Goal: Task Accomplishment & Management: Complete application form

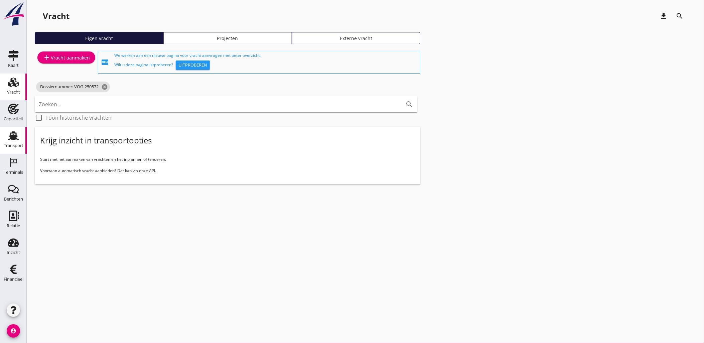
click at [12, 143] on div "Transport" at bounding box center [14, 145] width 20 height 4
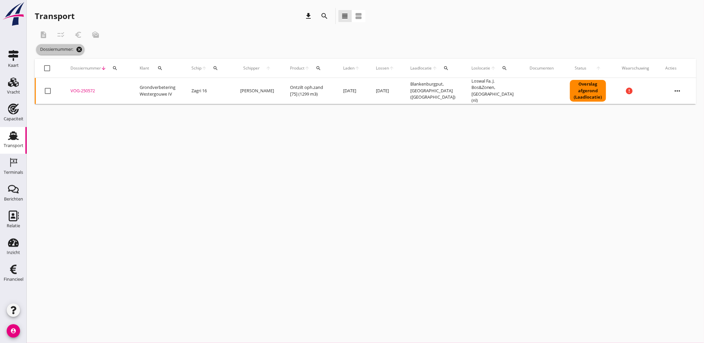
click at [80, 50] on icon "cancel" at bounding box center [79, 49] width 7 height 7
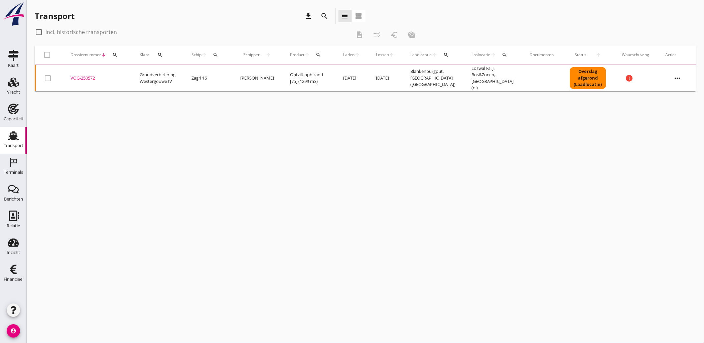
click at [59, 31] on label "Incl. historische transporten" at bounding box center [80, 32] width 71 height 7
checkbox input "true"
click at [217, 56] on icon "search" at bounding box center [215, 54] width 5 height 5
click at [230, 71] on input "Zoek op (scheeps)naam" at bounding box center [249, 74] width 69 height 11
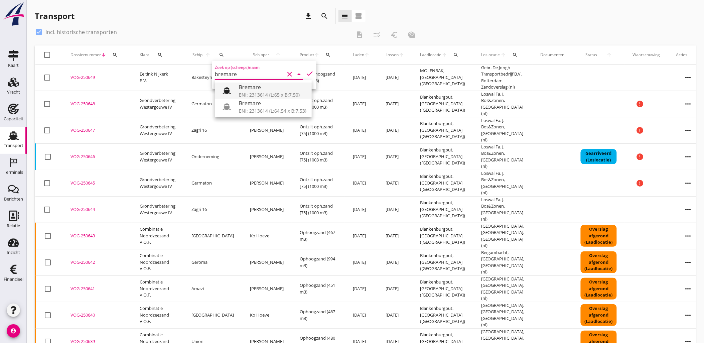
click at [248, 88] on div "Bremare" at bounding box center [272, 87] width 67 height 8
click at [306, 73] on icon "check" at bounding box center [310, 73] width 8 height 8
type input "Bremare"
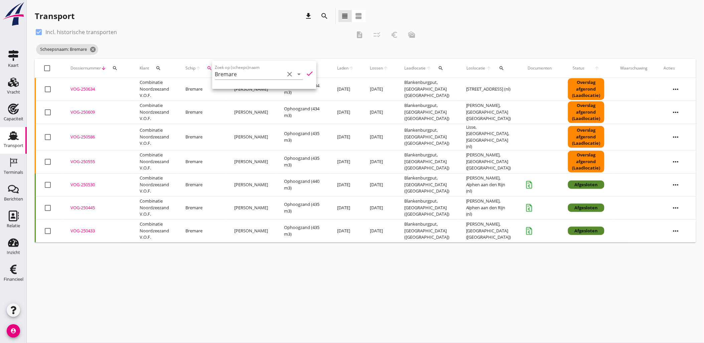
click at [263, 279] on div "cancel You are impersonating another user. Transport download search view_headl…" at bounding box center [365, 171] width 677 height 343
click at [675, 226] on icon "more_horiz" at bounding box center [676, 231] width 19 height 19
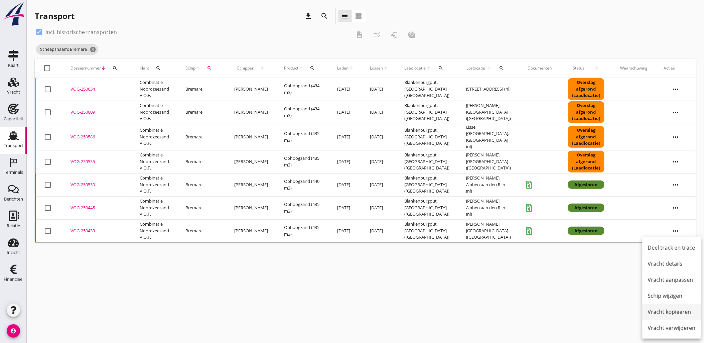
click at [678, 310] on div "Vracht kopieeren" at bounding box center [672, 312] width 48 height 8
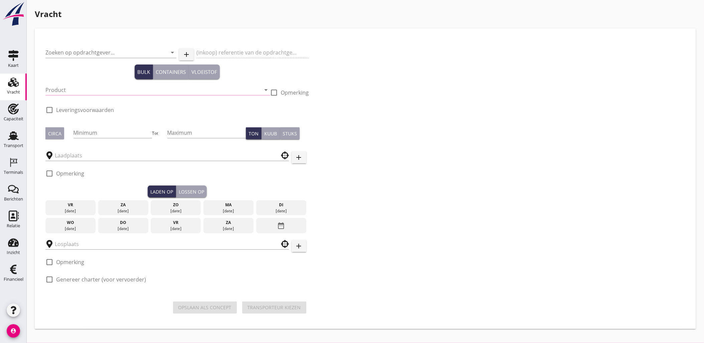
type input "Combinatie Noordzeezand V.O.F."
type input "Ophoogzand (6120)"
type input "434"
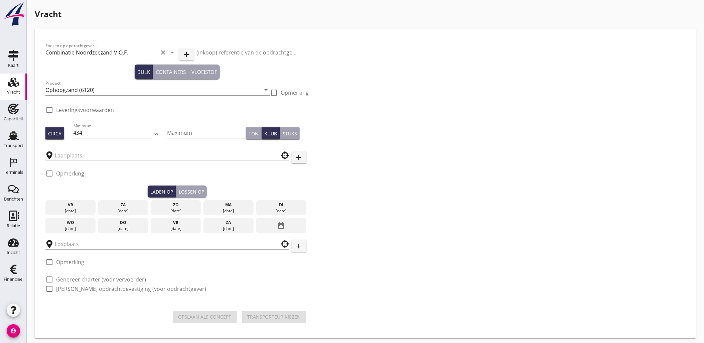
checkbox input "true"
type input "Blankenburgput"
type input "[PERSON_NAME]"
checkbox input "true"
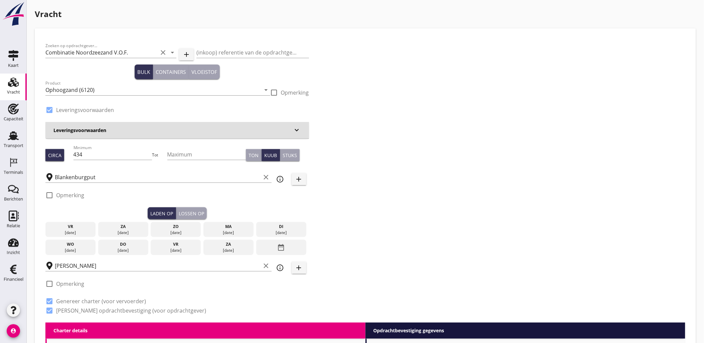
radio input "false"
type input "1.15"
radio input "false"
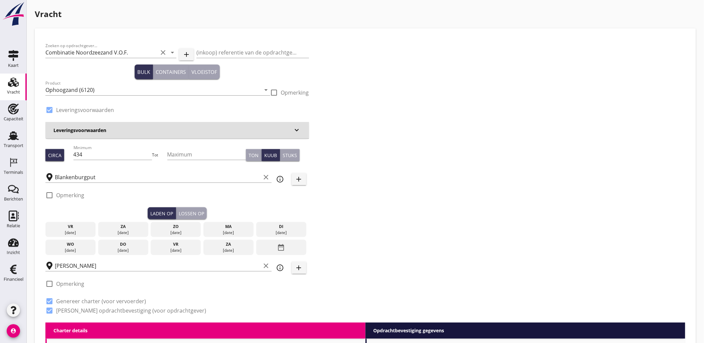
click at [232, 232] on div "[DATE]" at bounding box center [228, 233] width 47 height 6
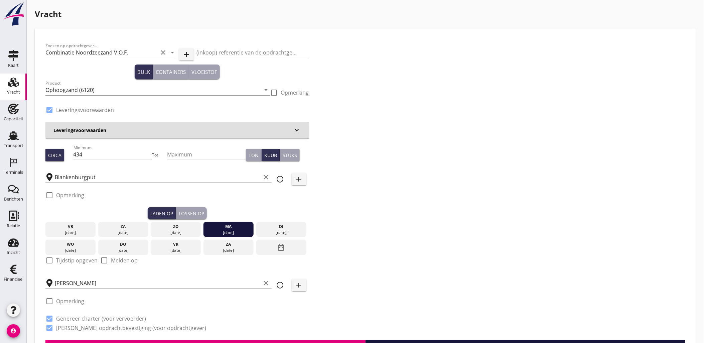
click at [182, 210] on div "Lossen op" at bounding box center [191, 213] width 25 height 7
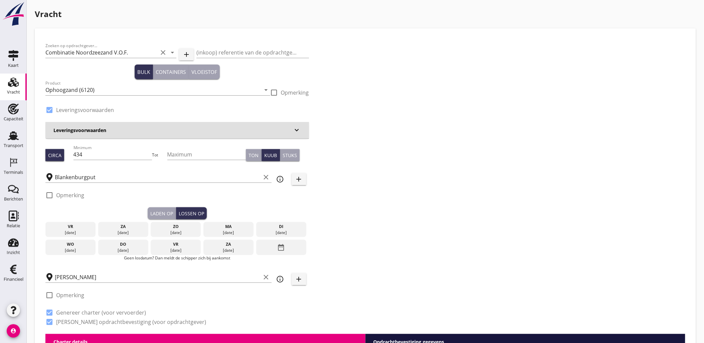
click at [225, 231] on div "[DATE]" at bounding box center [228, 233] width 47 height 6
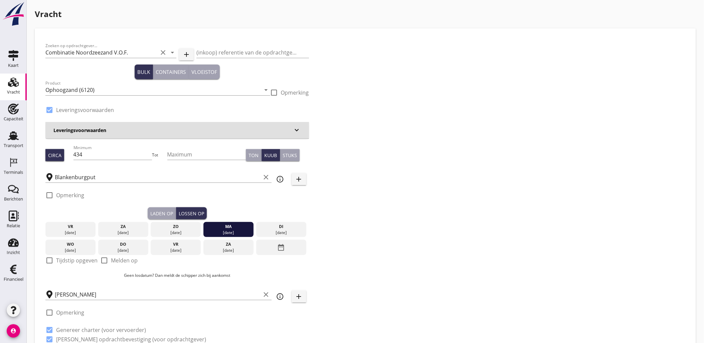
click at [155, 210] on div "Laden op" at bounding box center [161, 213] width 23 height 7
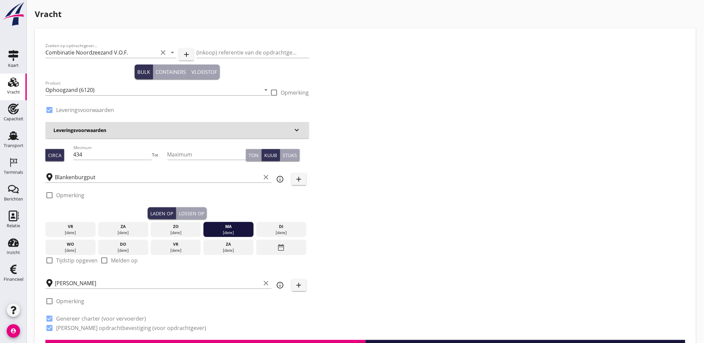
click at [78, 263] on label "Tijdstip opgeven" at bounding box center [76, 260] width 41 height 7
checkbox input "true"
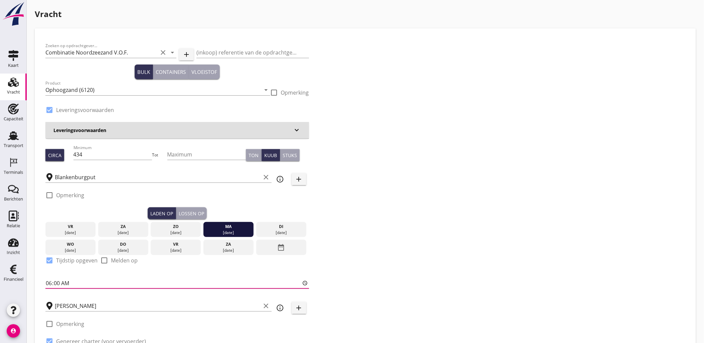
click at [47, 282] on input "06:00" at bounding box center [177, 283] width 264 height 11
type input "09:00"
click at [455, 198] on div "Zoeken op opdrachtgever... Combinatie Noordzeezand V.O.F. clear arrow_drop_down…" at bounding box center [365, 200] width 645 height 323
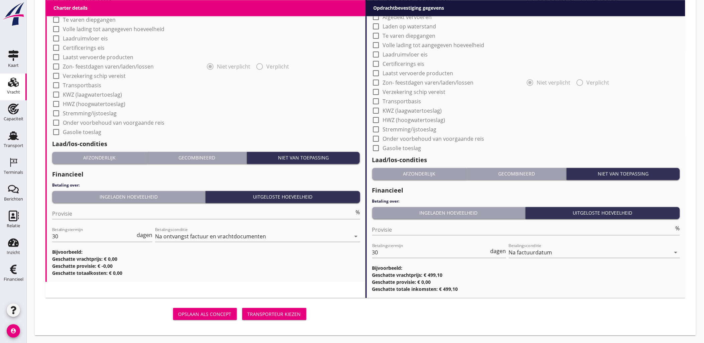
click at [287, 310] on div "Transporteur kiezen" at bounding box center [274, 313] width 53 height 7
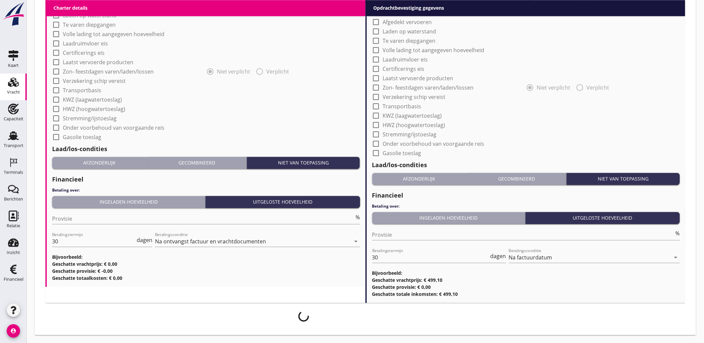
scroll to position [576, 0]
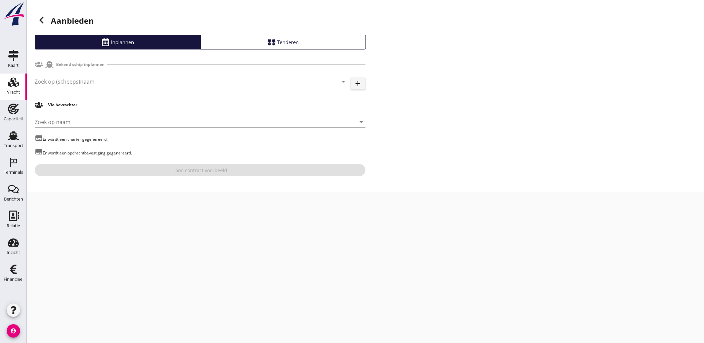
click at [81, 80] on input "Zoek op (scheeps)naam" at bounding box center [182, 81] width 294 height 11
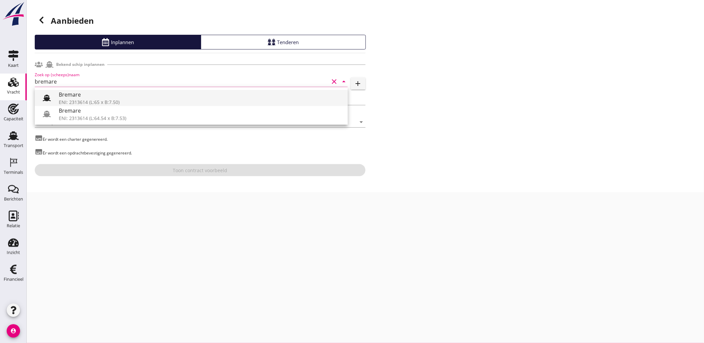
click at [89, 92] on div "Bremare" at bounding box center [201, 95] width 284 height 8
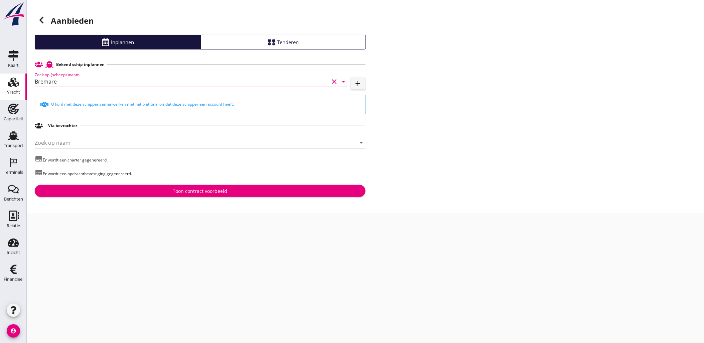
type input "Bremare"
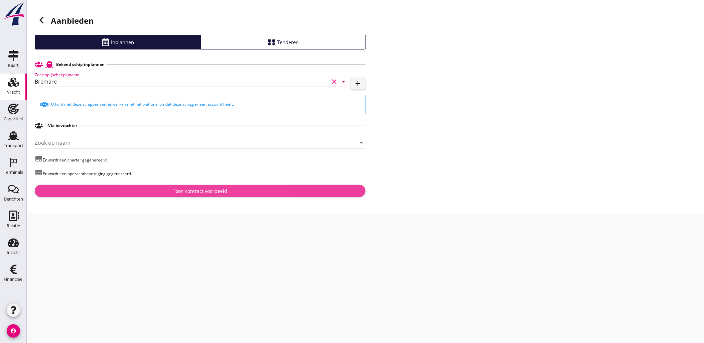
click at [225, 190] on div "Toon contract voorbeeld" at bounding box center [200, 190] width 54 height 7
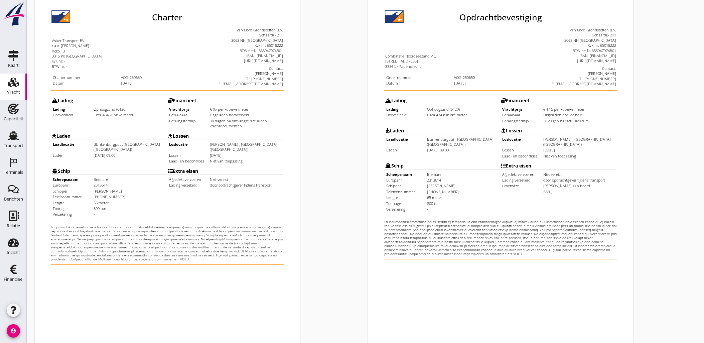
scroll to position [151, 0]
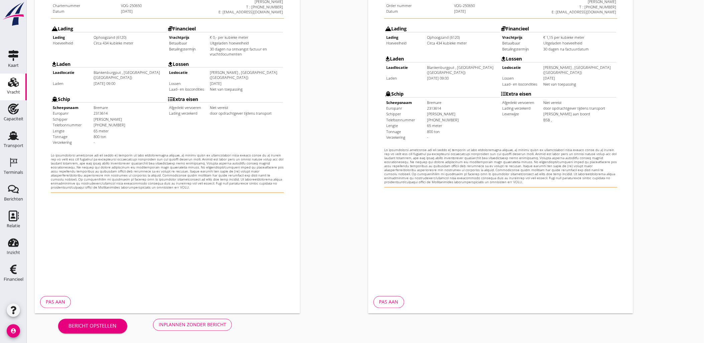
click at [223, 323] on div "Inplannen zonder bericht" at bounding box center [192, 324] width 67 height 7
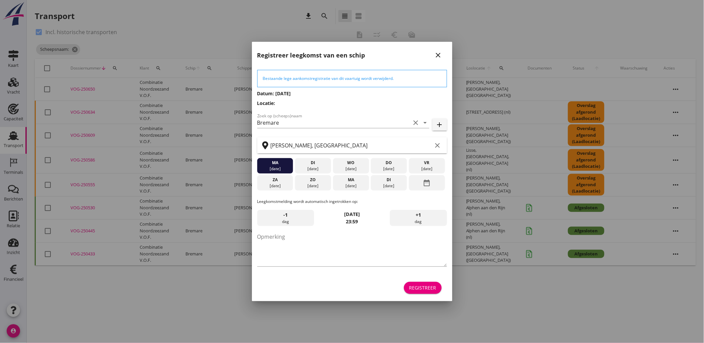
click at [416, 291] on button "Registreer" at bounding box center [423, 288] width 38 height 12
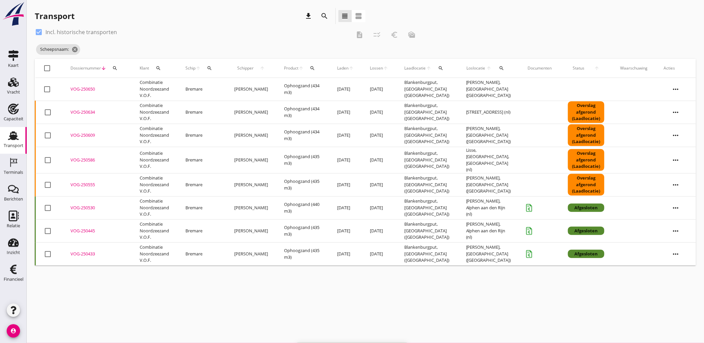
click at [212, 67] on icon "search" at bounding box center [209, 67] width 5 height 5
click at [228, 89] on input "Zoek op (scheeps)naam" at bounding box center [244, 87] width 69 height 11
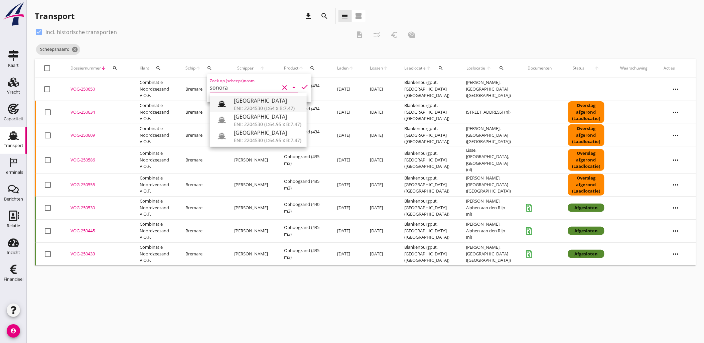
click at [246, 99] on div "[GEOGRAPHIC_DATA]" at bounding box center [267, 101] width 67 height 8
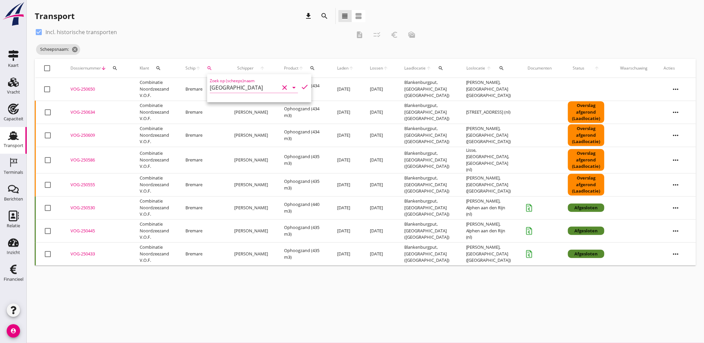
click at [301, 85] on icon "check" at bounding box center [305, 87] width 8 height 8
type input "[GEOGRAPHIC_DATA]"
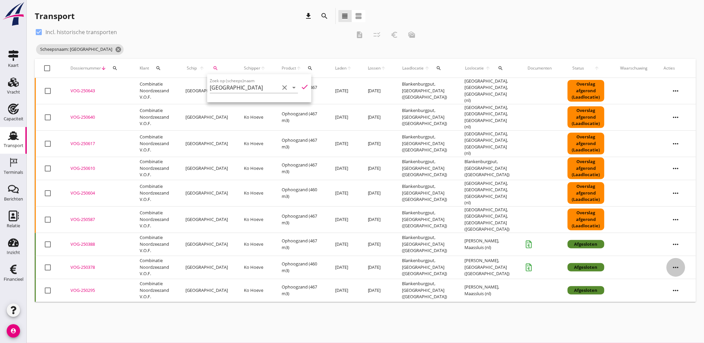
click at [674, 258] on icon "more_horiz" at bounding box center [676, 267] width 19 height 19
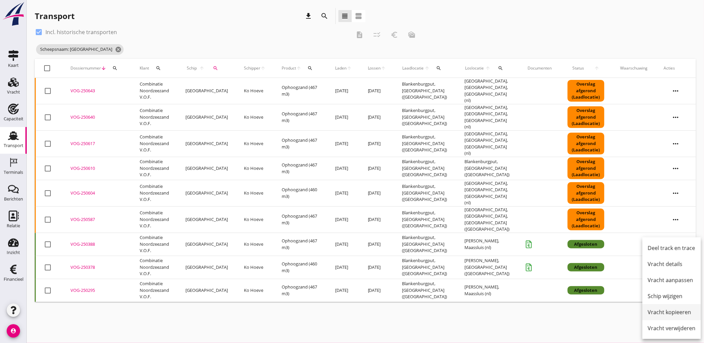
click at [672, 311] on div "Vracht kopieeren" at bounding box center [672, 312] width 48 height 8
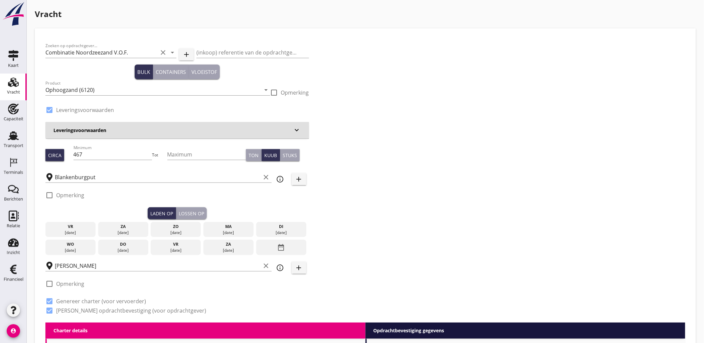
click at [239, 230] on div "[DATE]" at bounding box center [228, 233] width 47 height 6
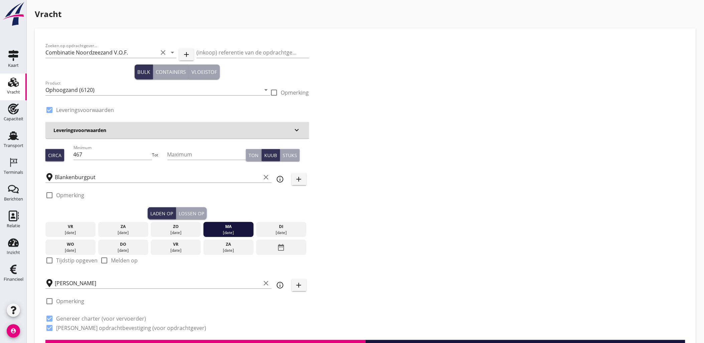
click at [205, 215] on button "Lossen op" at bounding box center [191, 213] width 31 height 12
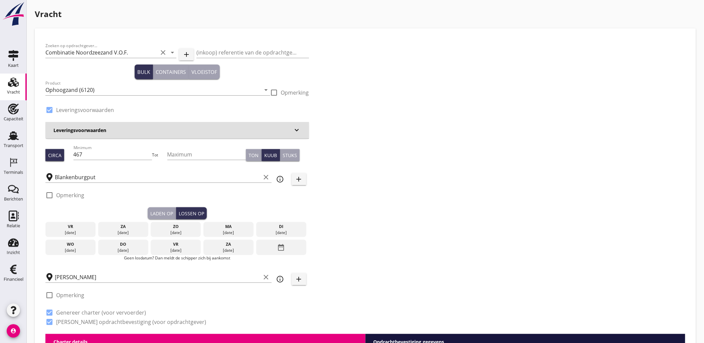
click at [225, 228] on div "ma" at bounding box center [228, 227] width 47 height 6
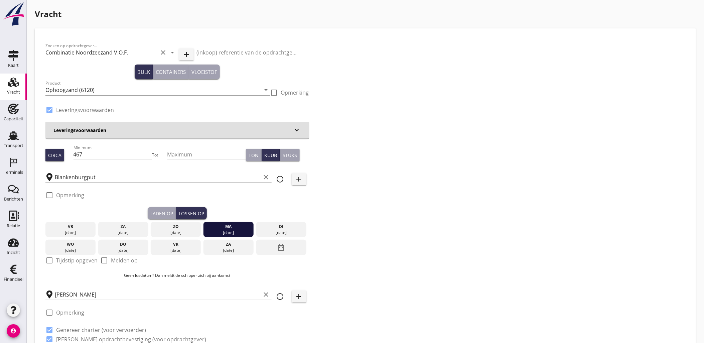
click at [162, 211] on div "Laden op" at bounding box center [161, 213] width 23 height 7
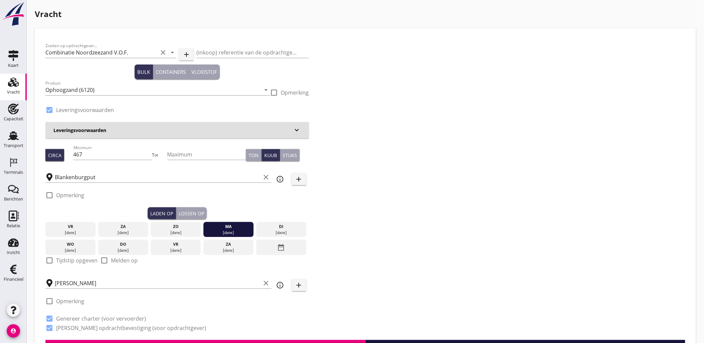
click at [67, 259] on label "Tijdstip opgeven" at bounding box center [76, 260] width 41 height 7
checkbox input "true"
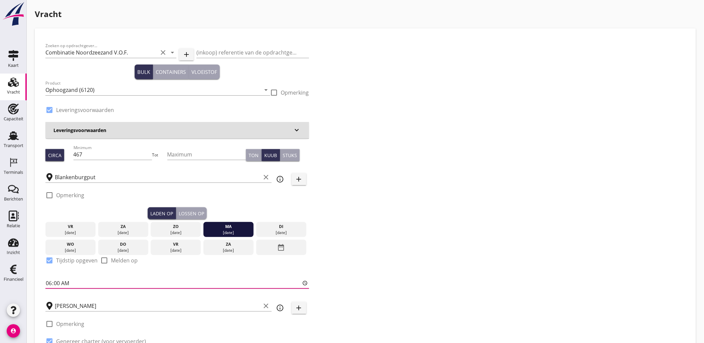
click at [136, 282] on input "06:00" at bounding box center [177, 283] width 264 height 11
type input "09:00"
click at [189, 212] on div "Lossen op" at bounding box center [191, 213] width 25 height 7
checkbox input "false"
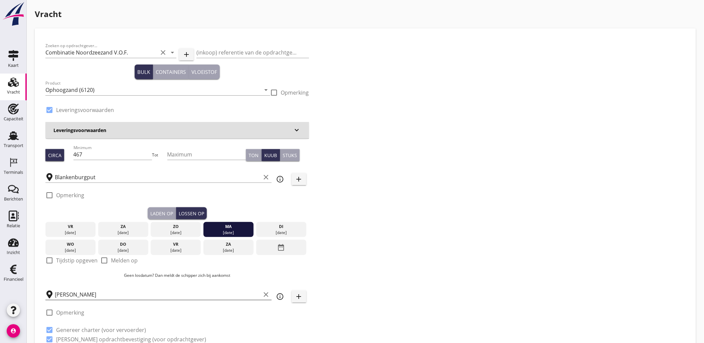
click at [88, 297] on input "[PERSON_NAME]" at bounding box center [158, 294] width 206 height 11
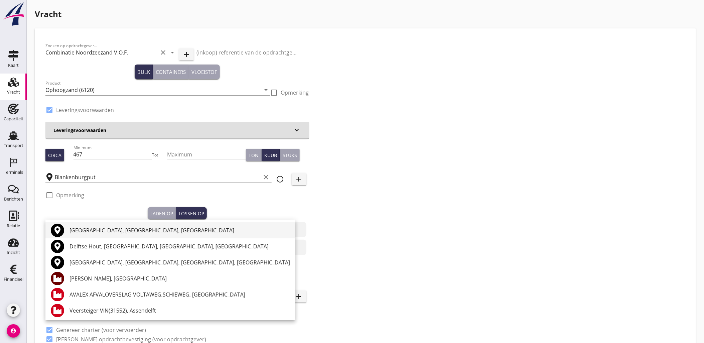
click at [111, 230] on div "[GEOGRAPHIC_DATA], [GEOGRAPHIC_DATA], [GEOGRAPHIC_DATA]" at bounding box center [179, 230] width 221 height 8
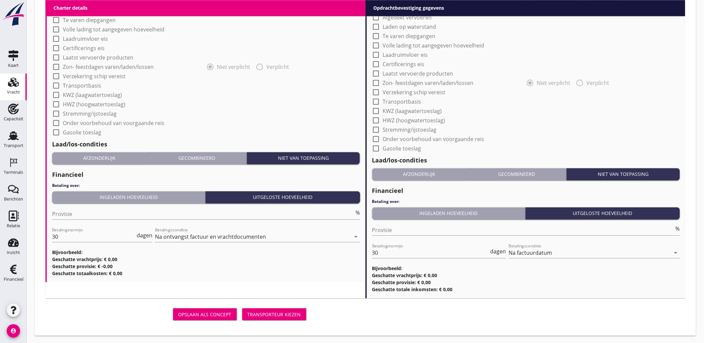
type input "[GEOGRAPHIC_DATA], [GEOGRAPHIC_DATA], [GEOGRAPHIC_DATA]"
click at [293, 311] on div "Transporteur kiezen" at bounding box center [274, 314] width 53 height 7
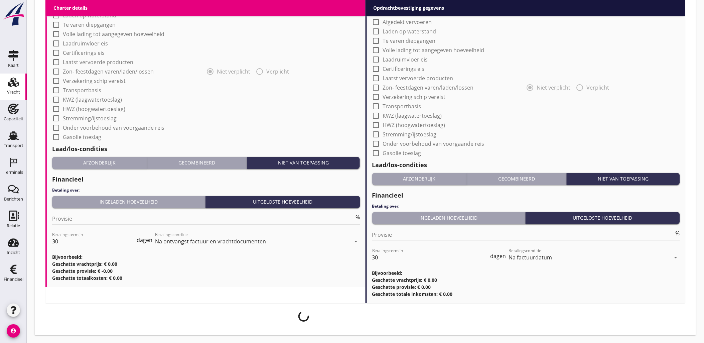
scroll to position [565, 0]
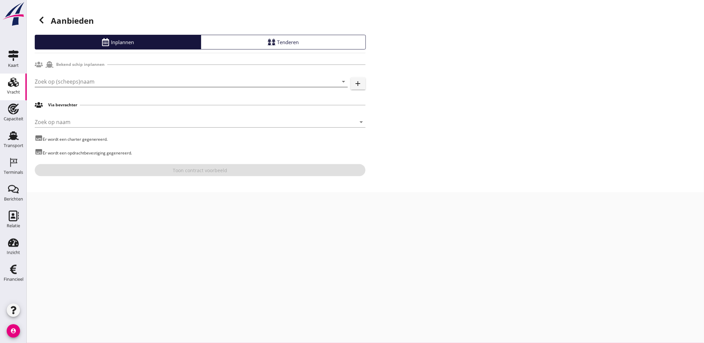
click at [91, 83] on input "Zoek op (scheeps)naam" at bounding box center [182, 81] width 294 height 11
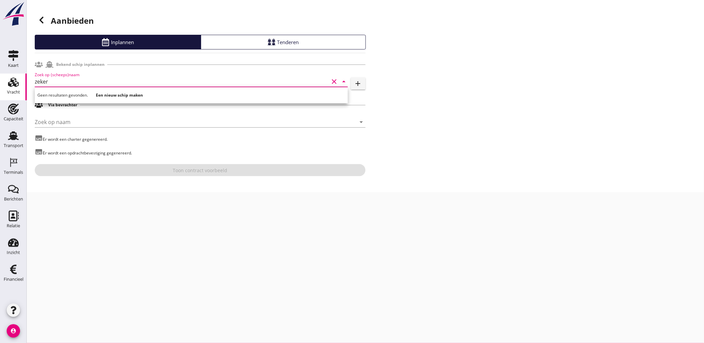
drag, startPoint x: 72, startPoint y: 81, endPoint x: -2, endPoint y: 76, distance: 73.6
click at [0, 76] on html "Voer een zoekterm in om bevrachters te zoeken. Geen resultaten gevonden. Een ni…" at bounding box center [352, 171] width 704 height 343
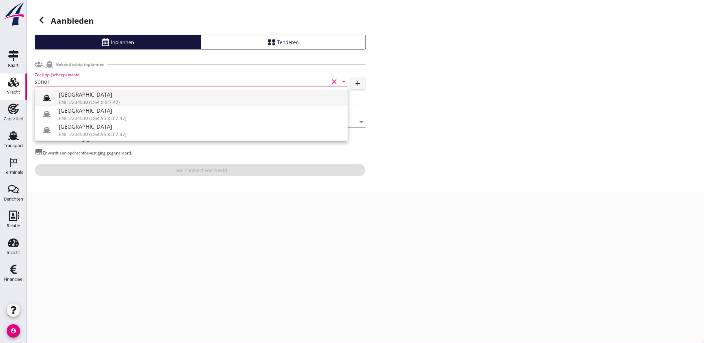
click at [95, 101] on div "ENI: 2204530 (L:64 x B:7.47)" at bounding box center [201, 102] width 284 height 7
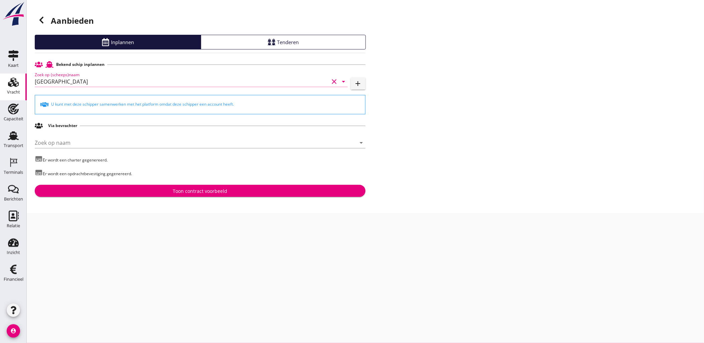
type input "[GEOGRAPHIC_DATA]"
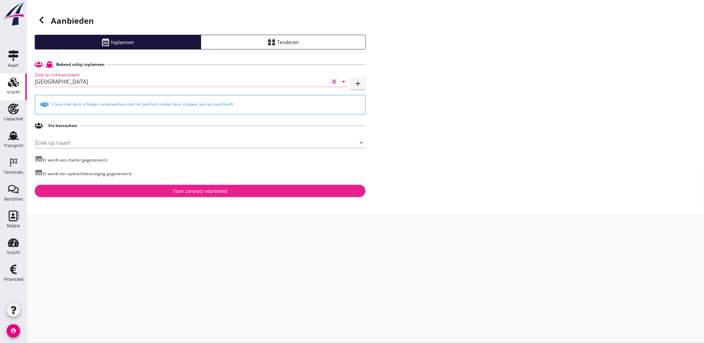
click at [199, 190] on div "Toon contract voorbeeld" at bounding box center [200, 190] width 54 height 7
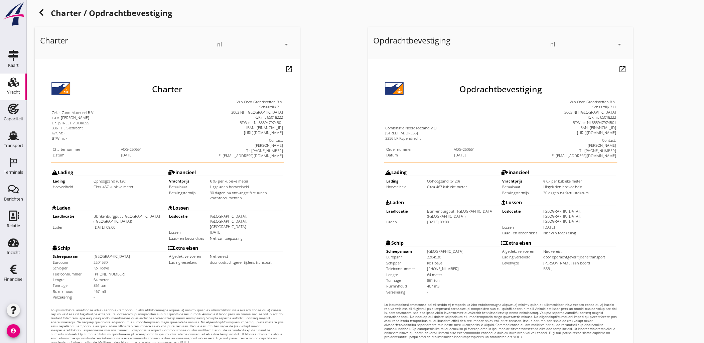
scroll to position [151, 0]
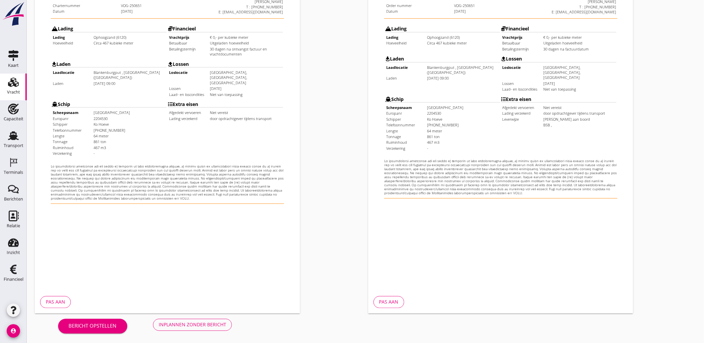
click at [234, 318] on div "Bericht opstellen Inplannen zonder bericht" at bounding box center [145, 324] width 221 height 22
click at [223, 320] on button "Inplannen zonder bericht" at bounding box center [192, 325] width 79 height 12
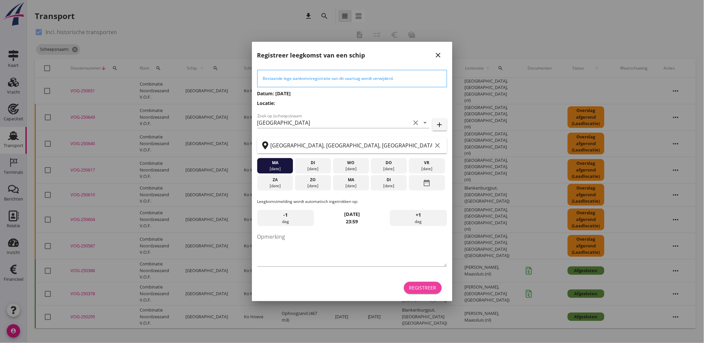
click at [430, 289] on div "Registreer" at bounding box center [422, 287] width 27 height 7
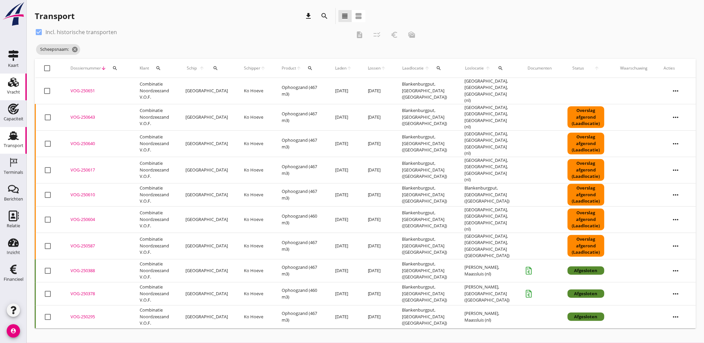
click at [9, 83] on icon "Vracht" at bounding box center [13, 82] width 11 height 11
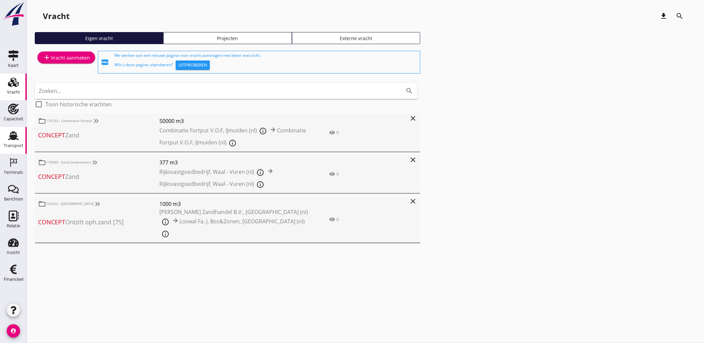
click at [16, 141] on div "Transport" at bounding box center [14, 145] width 20 height 9
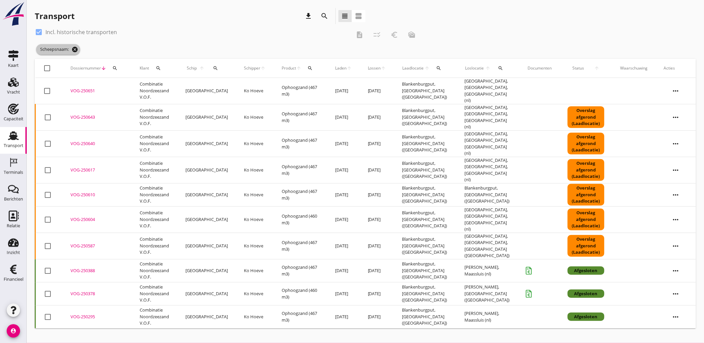
click at [75, 51] on icon "cancel" at bounding box center [74, 49] width 7 height 7
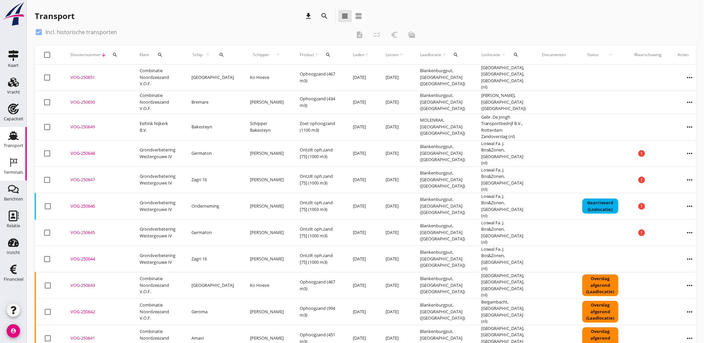
click at [18, 166] on icon "Terminals" at bounding box center [13, 162] width 11 height 11
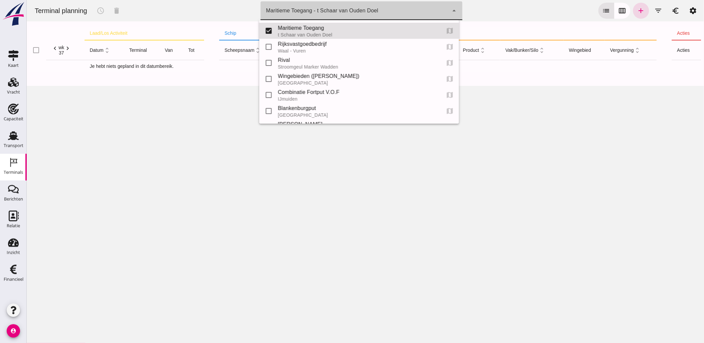
click at [319, 15] on div "Maritieme Toegang - t Schaar van Ouden Doel 453b08e2-5afb-49e8-a076-b9bc6000f457" at bounding box center [354, 10] width 188 height 19
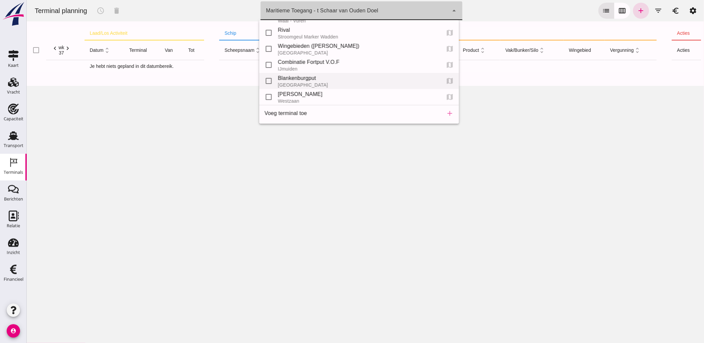
click at [309, 83] on div "[GEOGRAPHIC_DATA]" at bounding box center [356, 84] width 157 height 5
type input "e6c78bfd-e3f1-4bb9-b01e-b37ce3668b52"
checkbox input "false"
checkbox input "true"
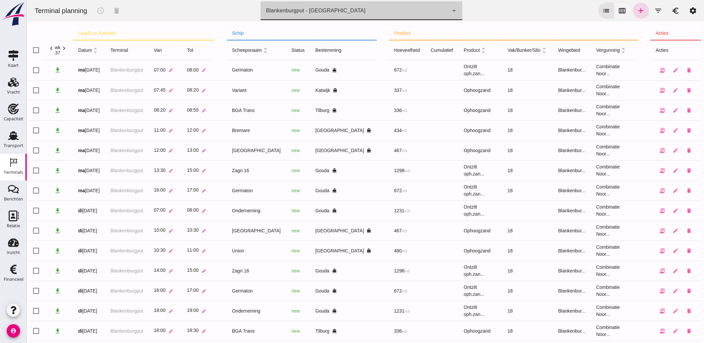
click at [620, 5] on button "calendar_view_week" at bounding box center [622, 11] width 16 height 16
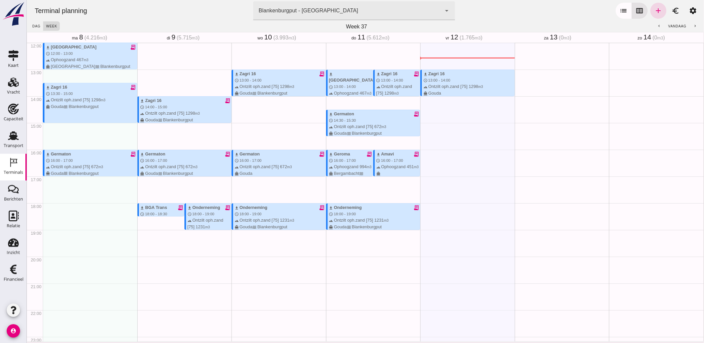
scroll to position [135, 0]
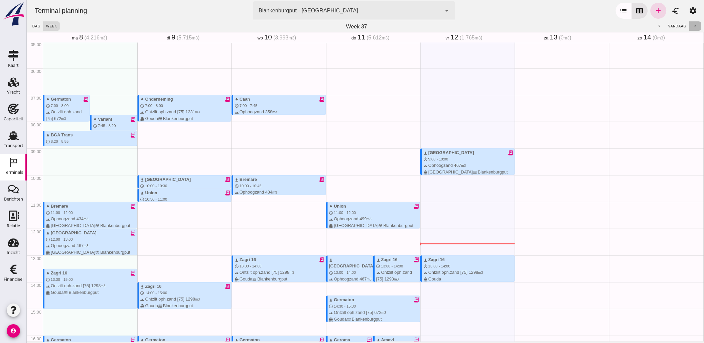
click at [693, 25] on icon "chevron_right" at bounding box center [695, 26] width 4 height 4
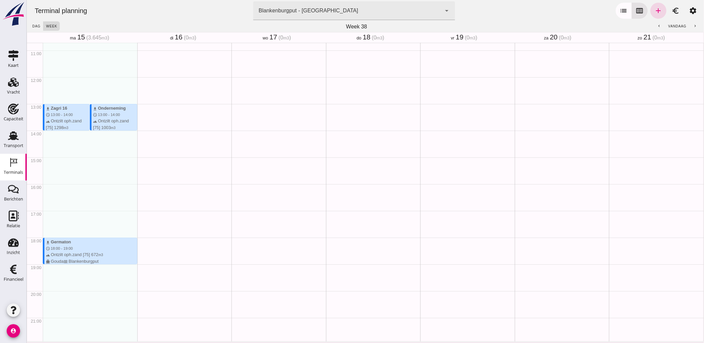
scroll to position [305, 0]
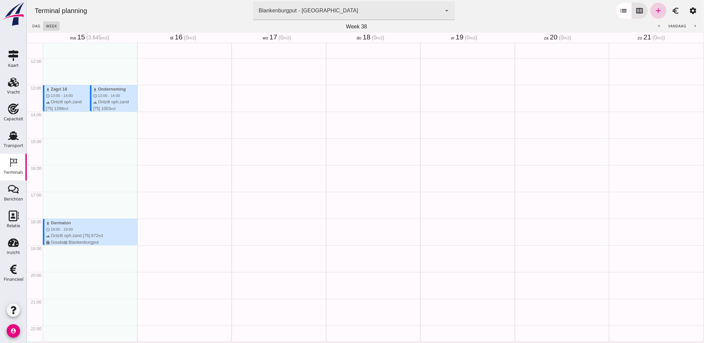
click at [654, 12] on icon "add" at bounding box center [658, 11] width 8 height 8
type input "Combinatie Noordzeezand V.O.F."
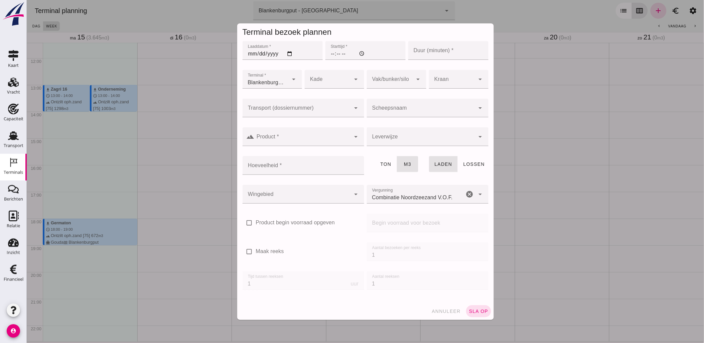
click at [288, 56] on input "Laaddatum *" at bounding box center [282, 50] width 80 height 19
type input "[DATE]"
click at [328, 55] on input "Starttijd *" at bounding box center [365, 50] width 80 height 19
type input "09:00"
type input "60"
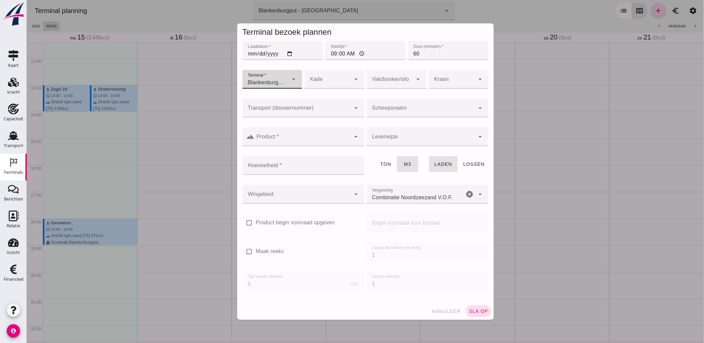
click at [387, 101] on div at bounding box center [421, 108] width 108 height 19
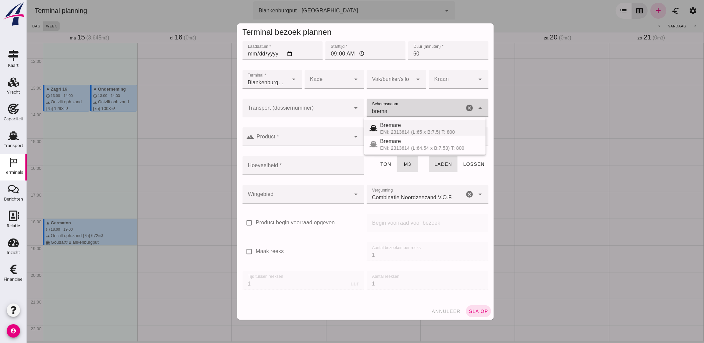
click at [401, 121] on div "Bremare ENI: 2313614 (L:65 x B:7.5) T: 800" at bounding box center [425, 128] width 122 height 16
type input "Bremare"
click at [343, 138] on input "Product *" at bounding box center [302, 140] width 96 height 8
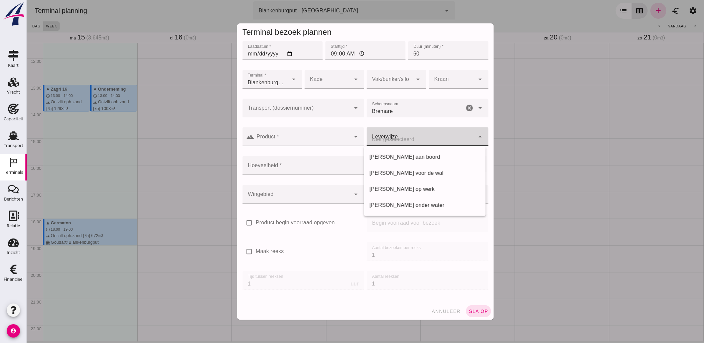
click at [377, 136] on div at bounding box center [421, 136] width 108 height 19
click at [320, 114] on input "Transport (dossiernummer)" at bounding box center [296, 111] width 108 height 8
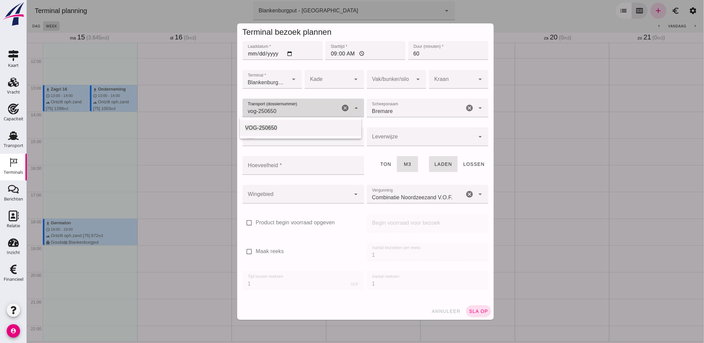
click at [289, 125] on div "VOG-250650" at bounding box center [300, 128] width 111 height 8
type input "VOG-250650"
type input "franco_on_board"
type input "VOG-250650"
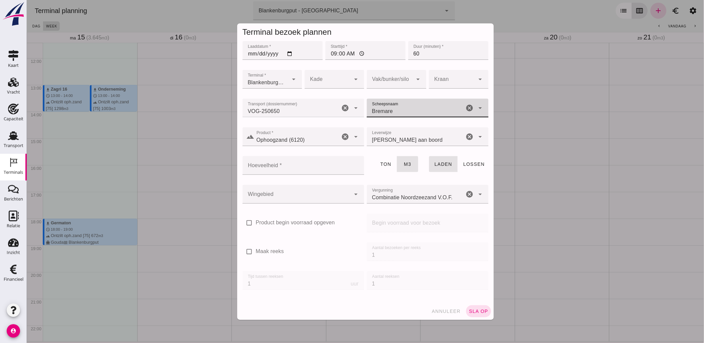
click at [295, 163] on input "Hoeveelheid *" at bounding box center [301, 165] width 118 height 19
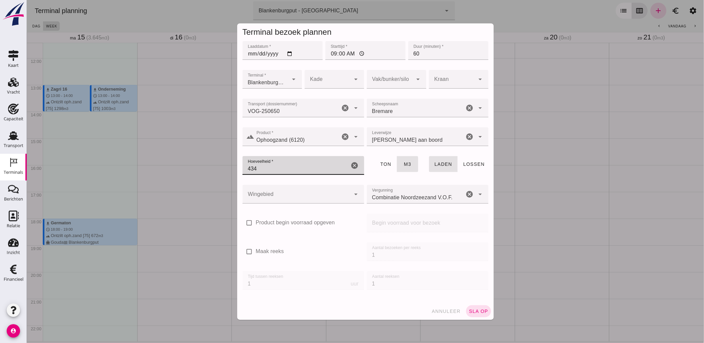
type input "434"
type button "tons"
type button "cubic"
click at [306, 188] on div at bounding box center [296, 194] width 108 height 19
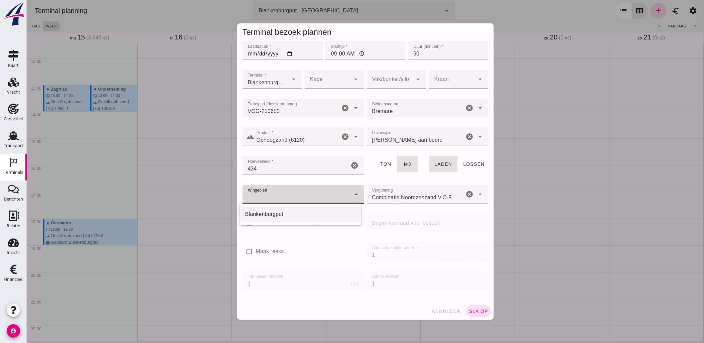
click at [305, 219] on div "Blankenburgput" at bounding box center [301, 214] width 122 height 16
type input "333"
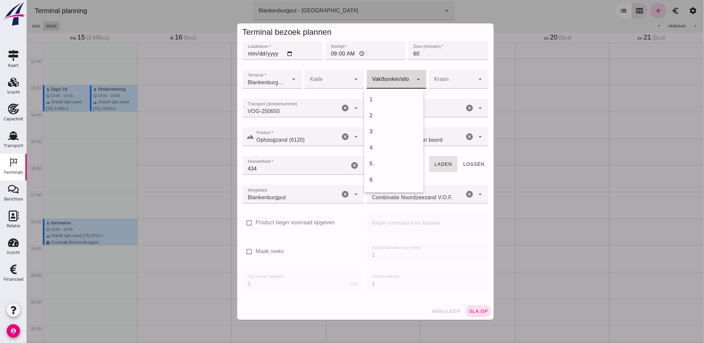
click at [396, 77] on div at bounding box center [390, 79] width 46 height 19
click at [385, 181] on div "18" at bounding box center [393, 187] width 59 height 16
type input "366"
click at [474, 309] on span "sla op" at bounding box center [478, 310] width 20 height 5
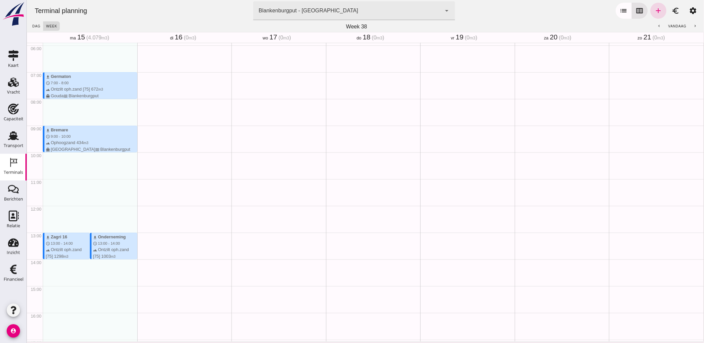
scroll to position [157, 0]
click at [655, 9] on icon "add" at bounding box center [658, 11] width 8 height 8
type input "Combinatie Noordzeezand V.O.F."
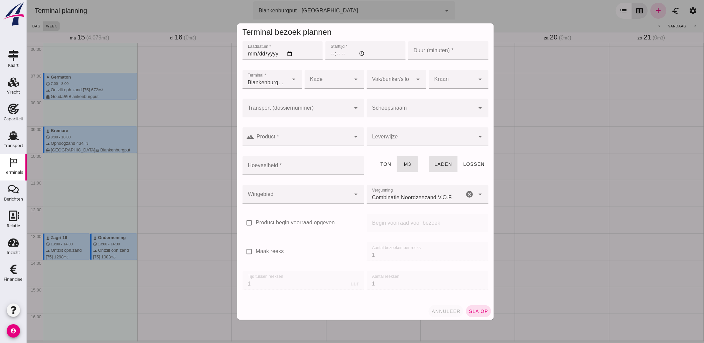
click at [449, 308] on span "annuleer" at bounding box center [445, 310] width 29 height 5
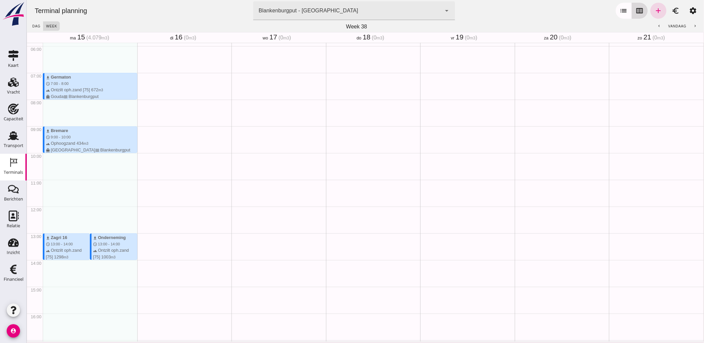
click at [635, 14] on icon "calendar_view_week" at bounding box center [639, 11] width 8 height 8
click at [654, 9] on icon "add" at bounding box center [658, 11] width 8 height 8
type input "Combinatie Noordzeezand V.O.F."
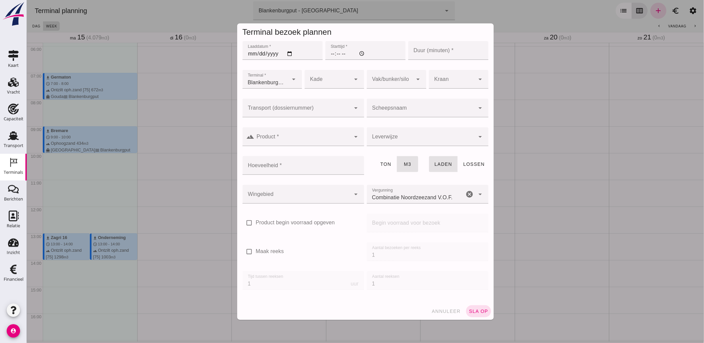
click at [388, 106] on div at bounding box center [421, 108] width 108 height 19
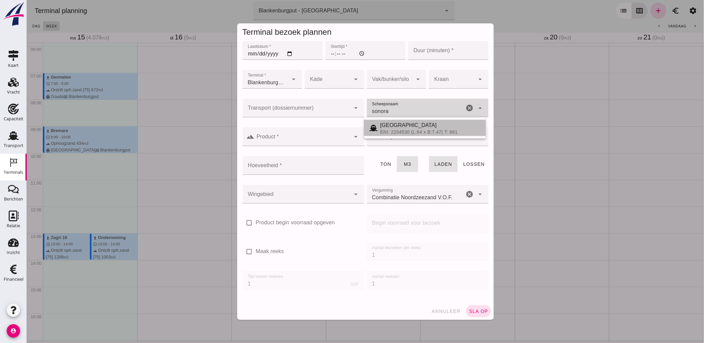
click at [403, 126] on div "[GEOGRAPHIC_DATA]" at bounding box center [430, 125] width 100 height 8
type input "[GEOGRAPHIC_DATA]"
type input "467"
type input "[GEOGRAPHIC_DATA]"
click at [338, 112] on input "Transport (dossiernummer)" at bounding box center [296, 111] width 108 height 8
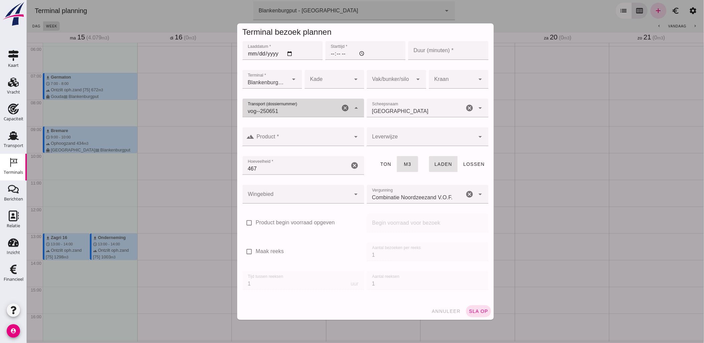
type input "vog--250651"
click at [286, 111] on input "Transport (dossiernummer)" at bounding box center [296, 111] width 108 height 8
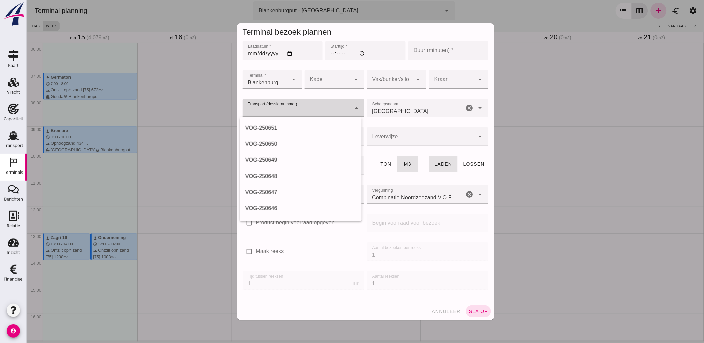
click at [291, 54] on input "Laaddatum *" at bounding box center [282, 50] width 80 height 19
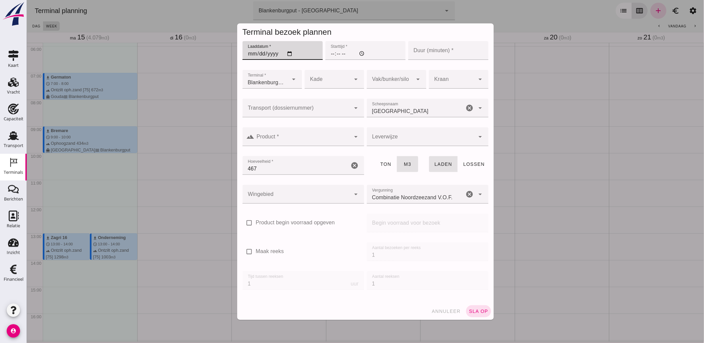
click at [289, 55] on input "Laaddatum *" at bounding box center [282, 50] width 80 height 19
type input "[DATE]"
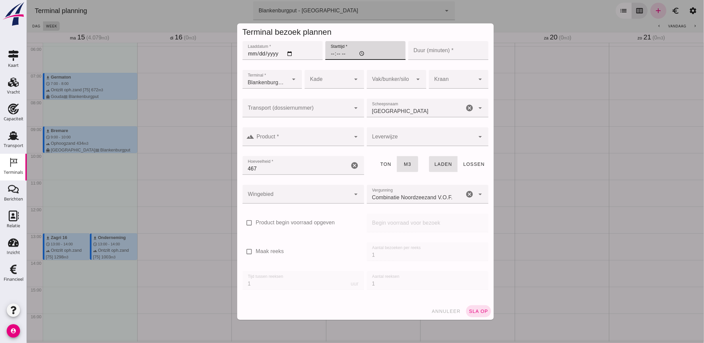
click at [332, 55] on input "Starttijd *" at bounding box center [365, 50] width 80 height 19
type input "09:00"
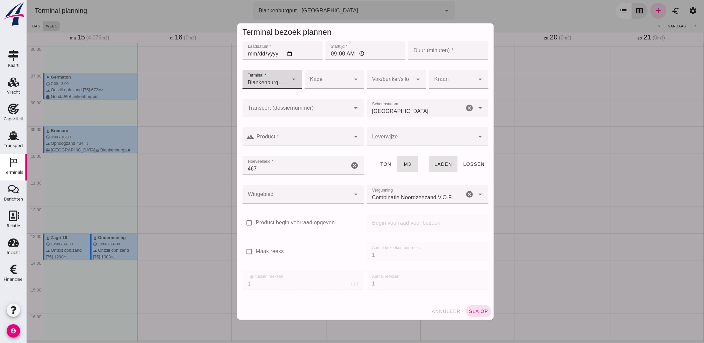
click at [437, 53] on input "Duur (minuten) *" at bounding box center [448, 50] width 80 height 19
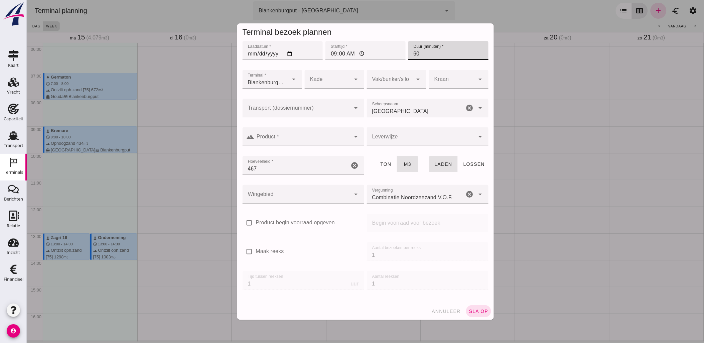
type input "60"
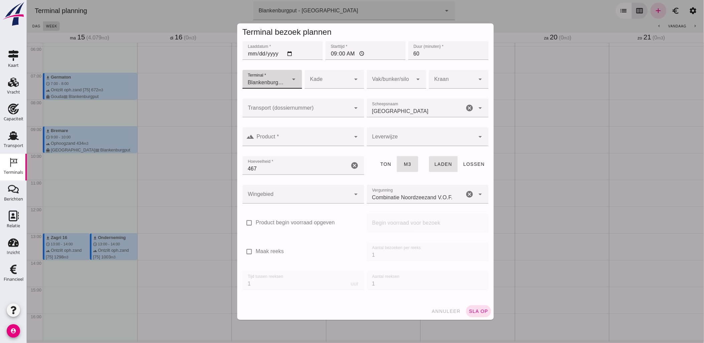
click at [401, 78] on div at bounding box center [390, 79] width 46 height 19
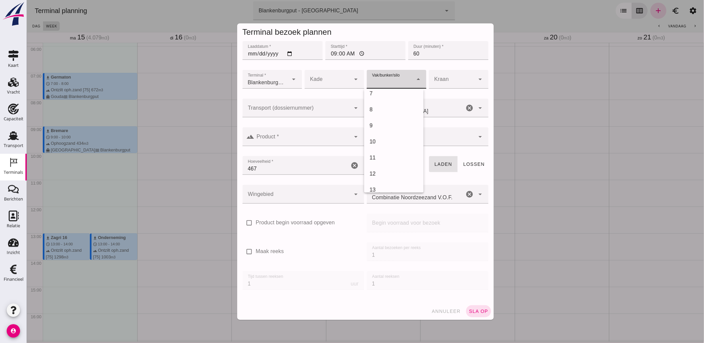
scroll to position [223, 0]
drag, startPoint x: 389, startPoint y: 151, endPoint x: 351, endPoint y: 138, distance: 40.3
click at [389, 151] on div "18" at bounding box center [393, 150] width 49 height 8
type input "366"
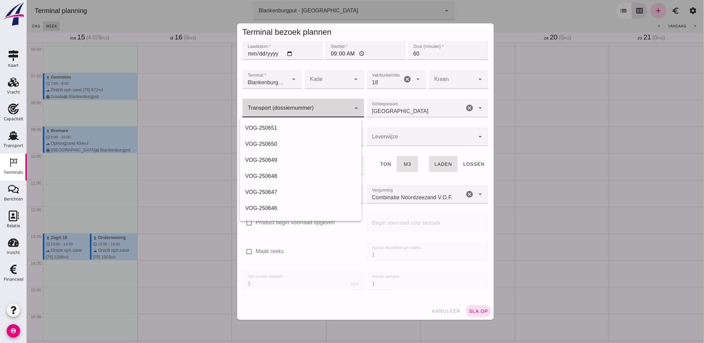
click at [256, 110] on input "Transport (dossiernummer)" at bounding box center [296, 111] width 108 height 8
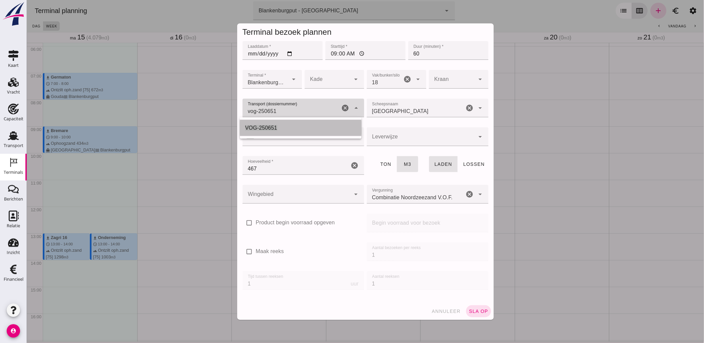
click at [314, 130] on div "VOG-250651" at bounding box center [300, 128] width 111 height 8
type input "VOG-250651"
type input "franco_on_board"
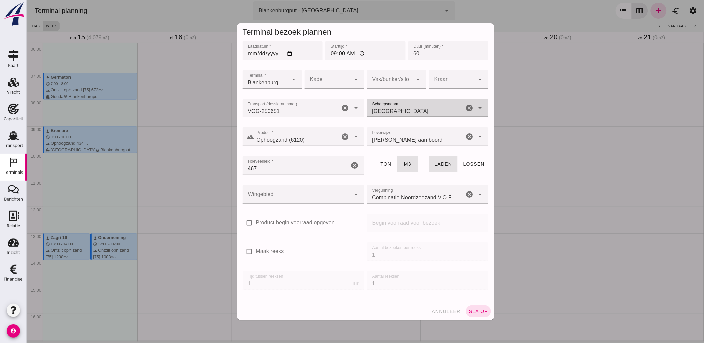
type input "Ophoogzand (6120)"
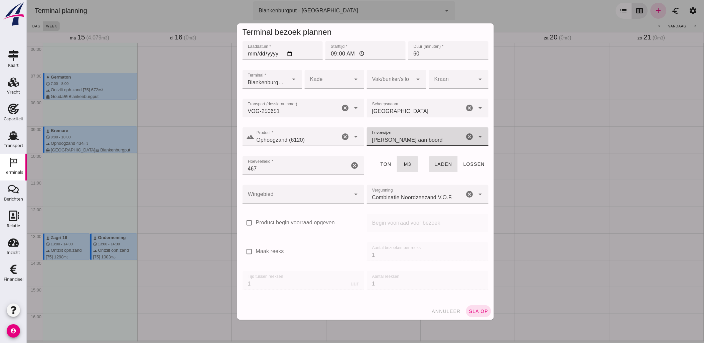
click at [302, 192] on div at bounding box center [296, 194] width 108 height 19
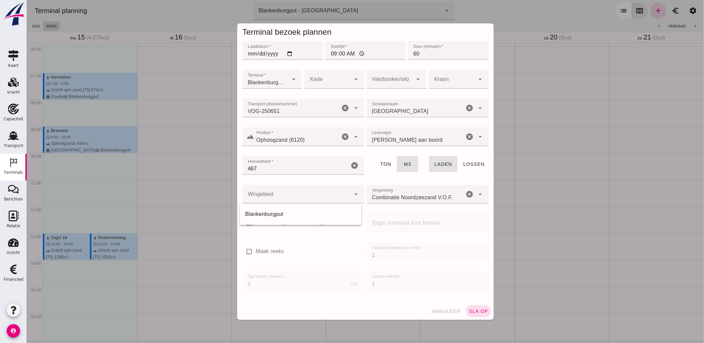
click at [297, 219] on label "Product begin voorraad opgeven" at bounding box center [295, 223] width 79 height 8
click at [256, 219] on input "Product begin voorraad opgeven" at bounding box center [248, 222] width 13 height 13
checkbox input "true"
click at [296, 218] on div "check_box Product begin voorraad opgeven" at bounding box center [303, 221] width 122 height 16
click at [312, 189] on div at bounding box center [296, 194] width 108 height 19
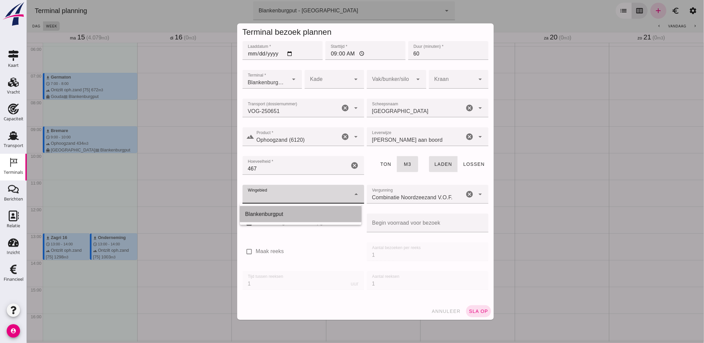
click at [286, 213] on div "Blankenburgput" at bounding box center [300, 214] width 111 height 8
type input "333"
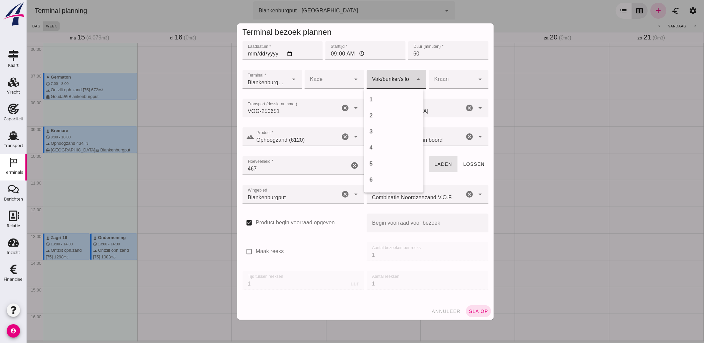
click at [394, 78] on div at bounding box center [390, 79] width 46 height 19
click at [385, 185] on div "18" at bounding box center [393, 187] width 49 height 8
type input "366"
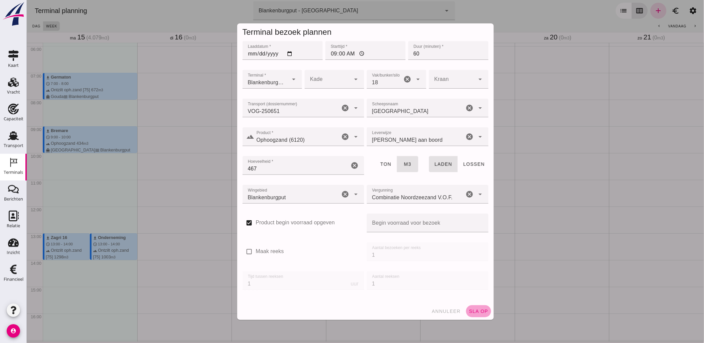
click at [475, 314] on button "sla op" at bounding box center [478, 311] width 25 height 12
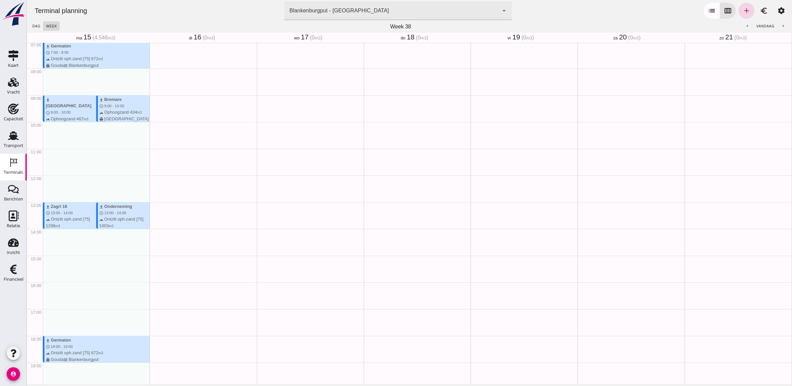
scroll to position [186, 0]
